Goal: Transaction & Acquisition: Purchase product/service

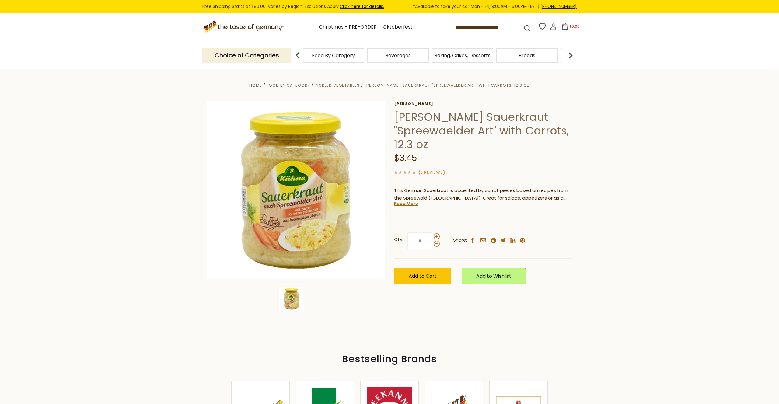
scroll to position [5, 0]
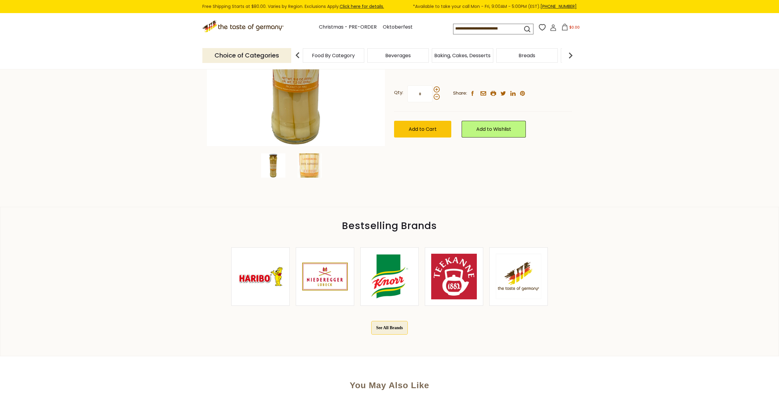
scroll to position [134, 0]
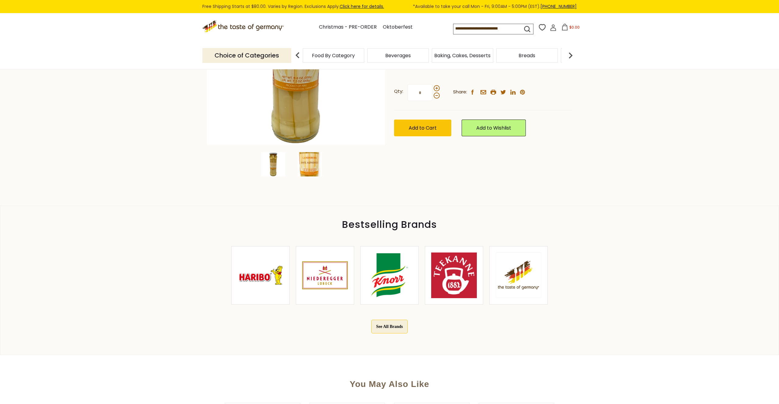
click at [309, 169] on img at bounding box center [310, 164] width 24 height 24
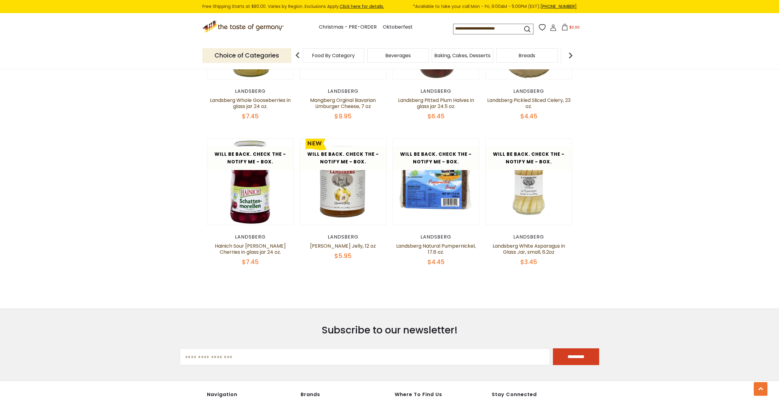
scroll to position [408, 0]
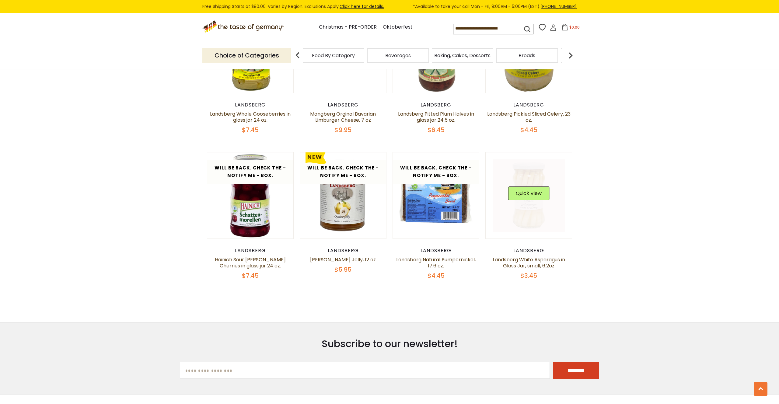
click at [530, 232] on link at bounding box center [529, 195] width 72 height 72
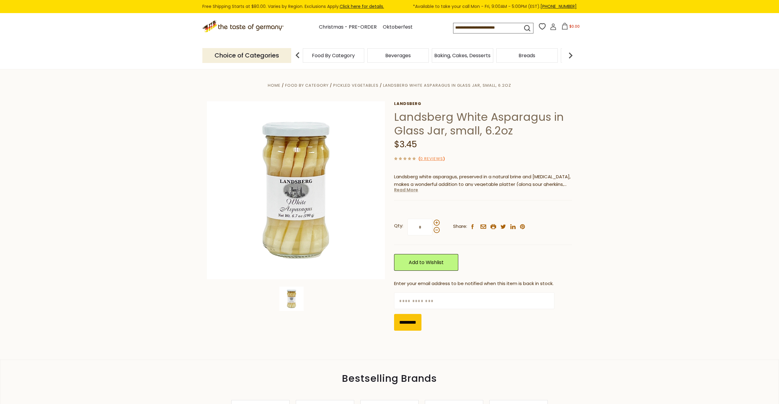
click at [410, 190] on link "Read More" at bounding box center [406, 190] width 24 height 6
